Goal: Information Seeking & Learning: Check status

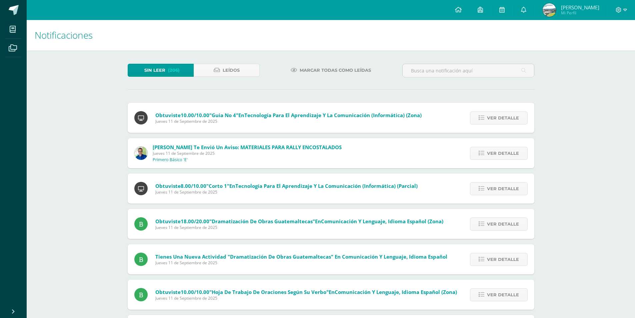
click at [586, 12] on span "Mi Perfil" at bounding box center [580, 13] width 38 height 6
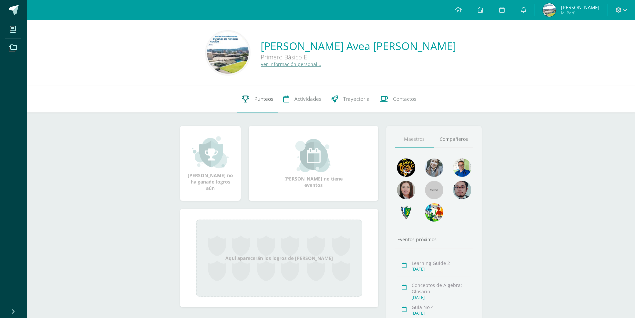
click at [260, 99] on span "Punteos" at bounding box center [263, 98] width 19 height 7
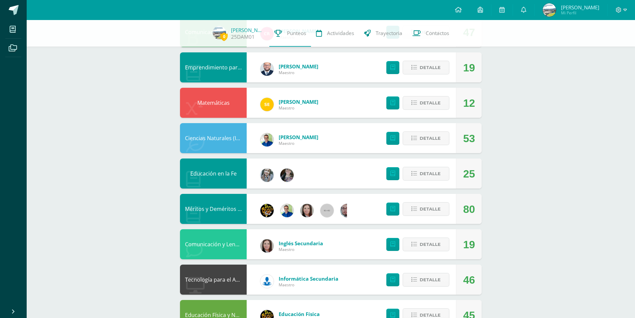
scroll to position [167, 0]
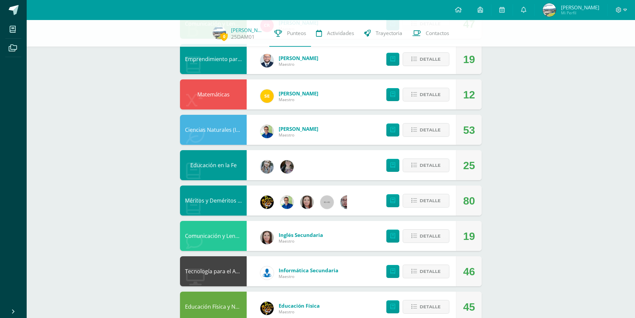
click at [459, 97] on div "12" at bounding box center [469, 94] width 26 height 30
click at [428, 94] on span "Detalle" at bounding box center [430, 94] width 21 height 12
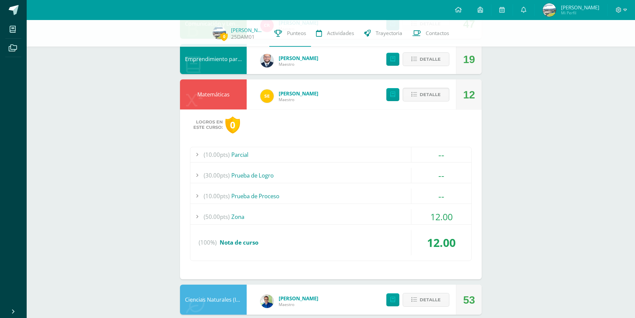
click at [232, 221] on div "(50.00pts) Zona" at bounding box center [330, 216] width 281 height 15
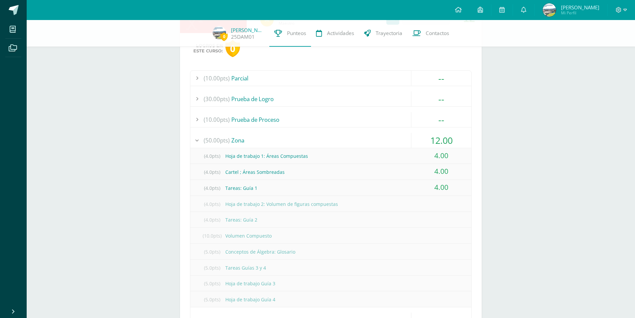
scroll to position [267, 0]
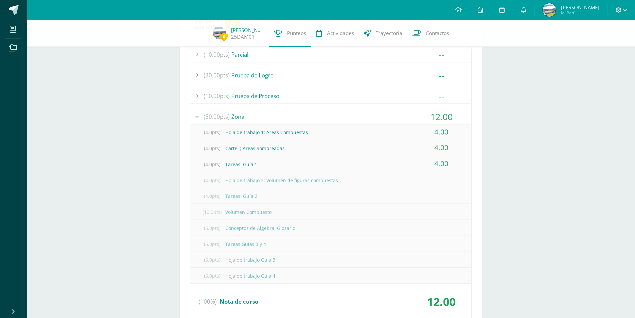
click at [515, 122] on div "0 Diego Avea 25DAM01 Punteos Actividades Trayectoria Contactos Pendiente Unidad…" at bounding box center [331, 264] width 608 height 1022
